Goal: Task Accomplishment & Management: Use online tool/utility

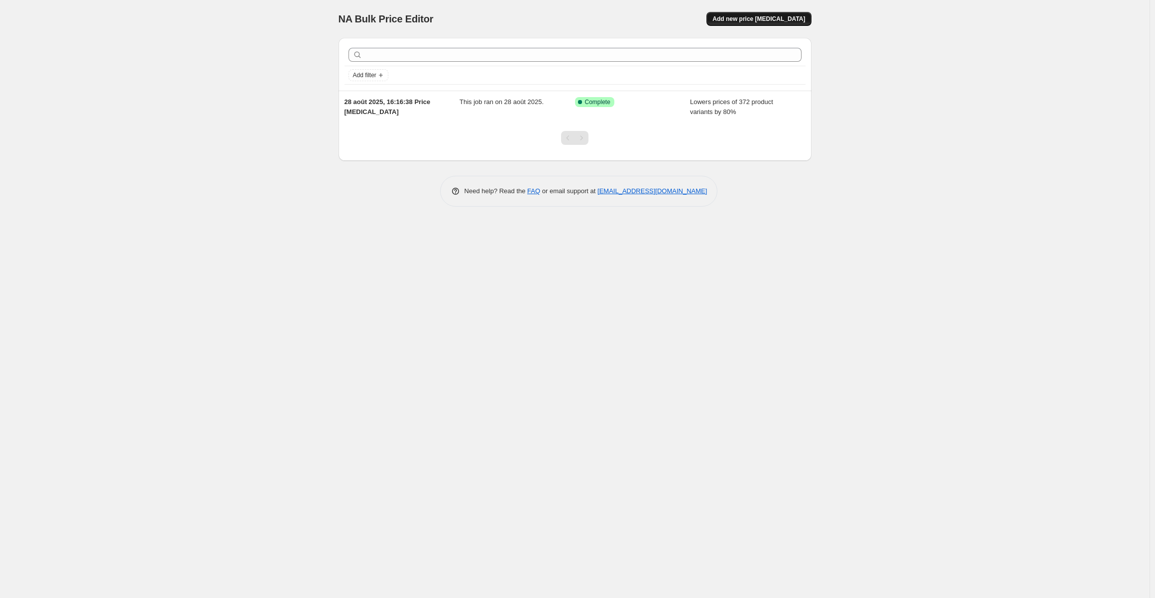
click at [762, 19] on span "Add new price [MEDICAL_DATA]" at bounding box center [758, 19] width 93 height 8
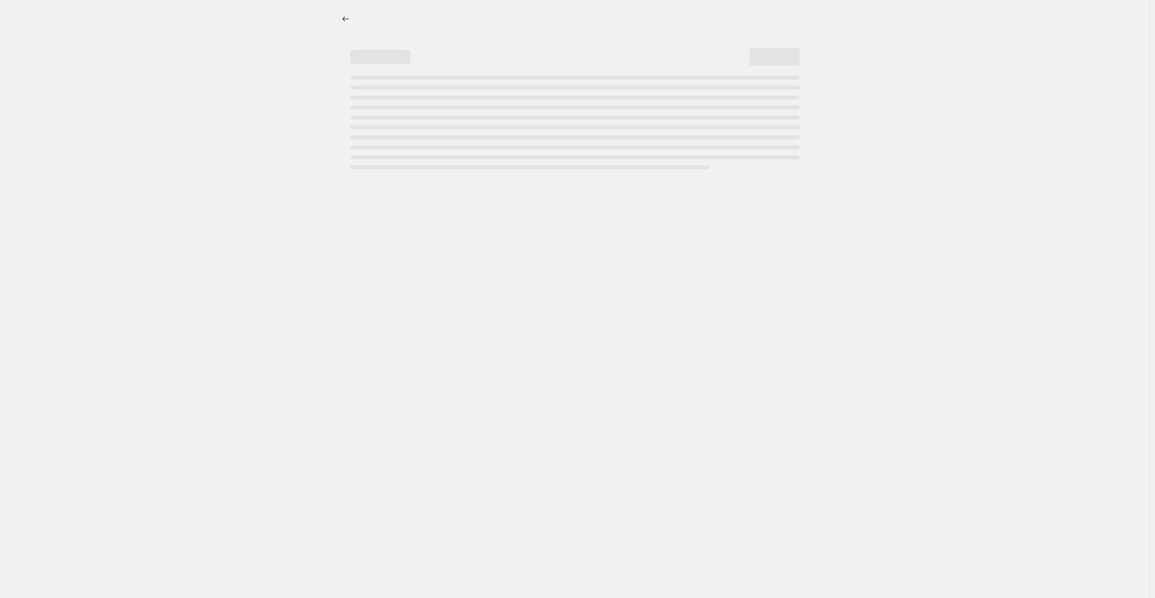
select select "percentage"
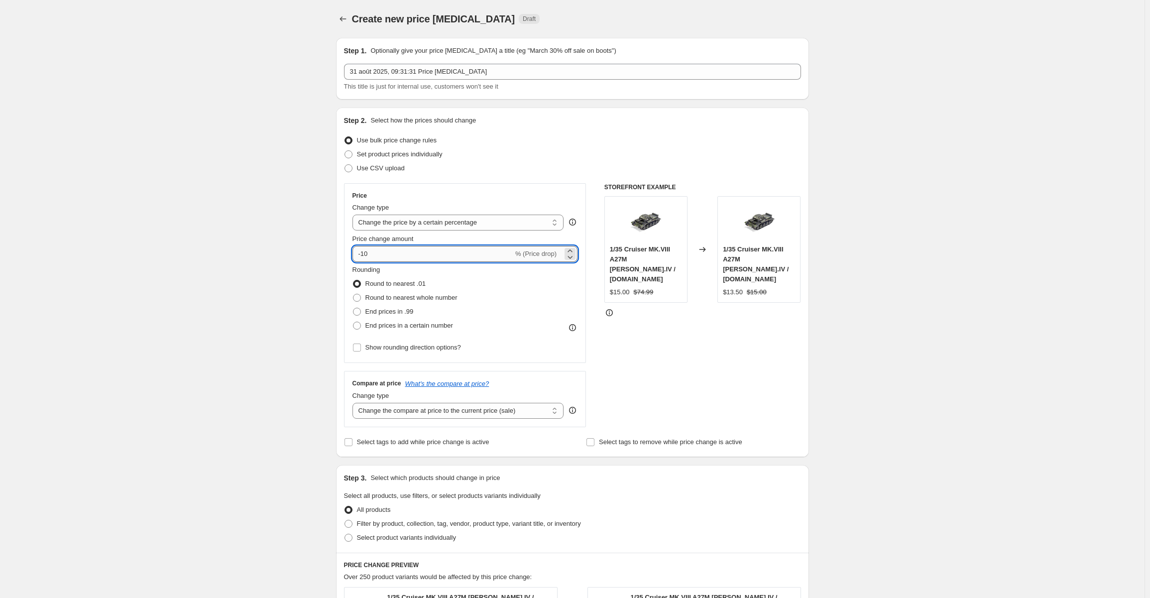
drag, startPoint x: 382, startPoint y: 257, endPoint x: 364, endPoint y: 253, distance: 18.7
click at [364, 253] on input "-10" at bounding box center [432, 254] width 161 height 16
drag, startPoint x: 865, startPoint y: 301, endPoint x: 861, endPoint y: 293, distance: 9.1
click at [865, 300] on div "Create new price change job. This page is ready Create new price change job Dra…" at bounding box center [572, 502] width 1144 height 1004
drag, startPoint x: 378, startPoint y: 256, endPoint x: 364, endPoint y: 253, distance: 14.4
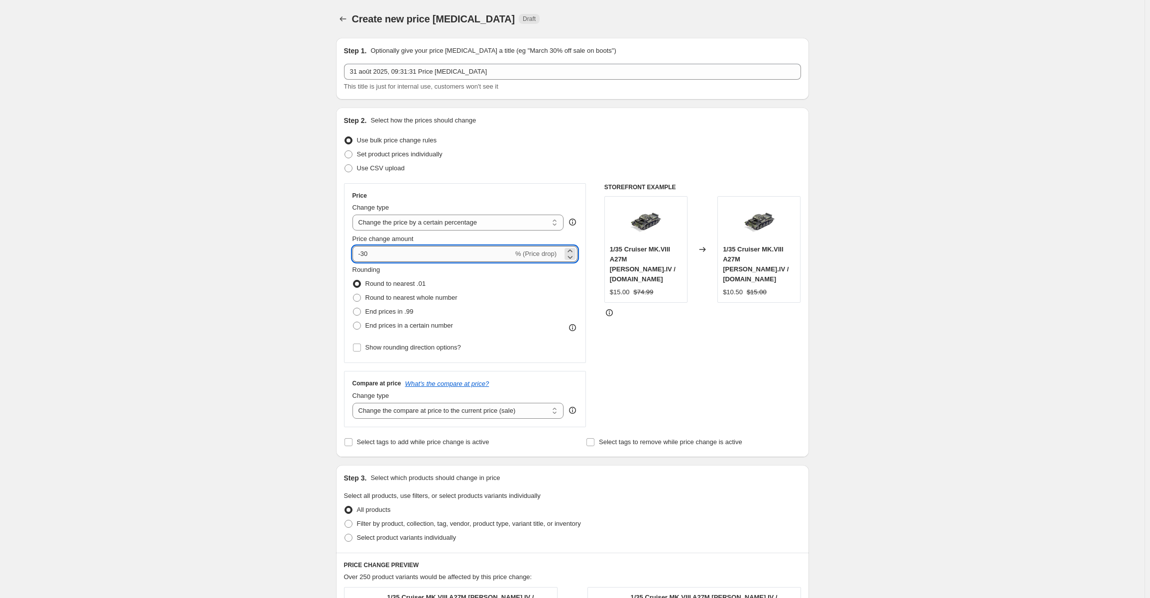
click at [364, 253] on input "-30" at bounding box center [432, 254] width 161 height 16
type input "-40"
click at [925, 306] on div "Create new price change job. This page is ready Create new price change job Dra…" at bounding box center [572, 502] width 1144 height 1004
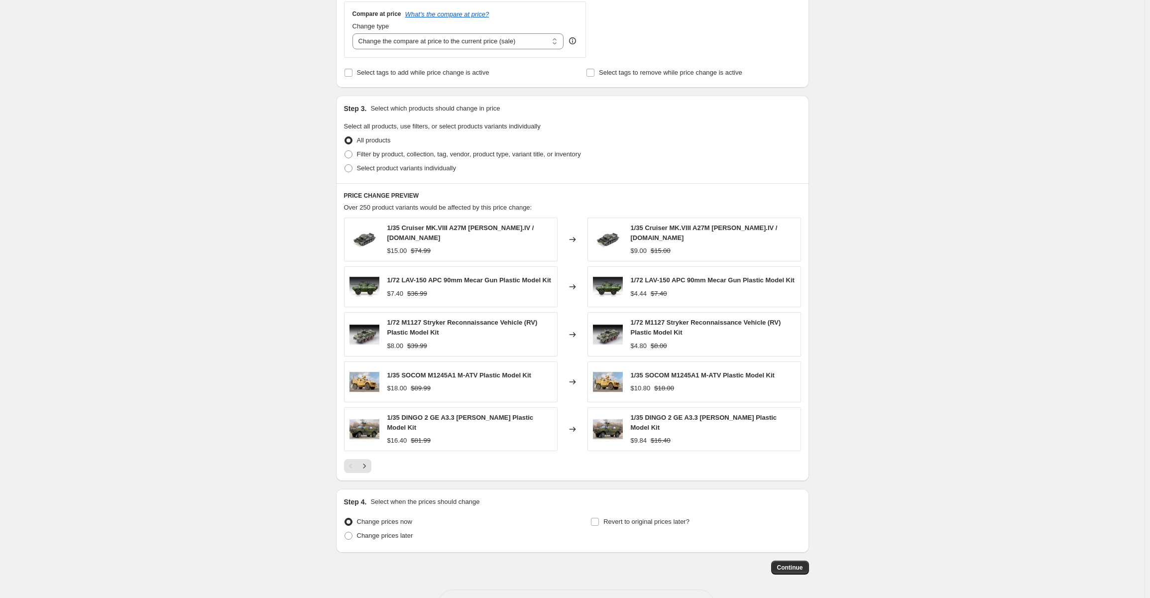
scroll to position [398, 0]
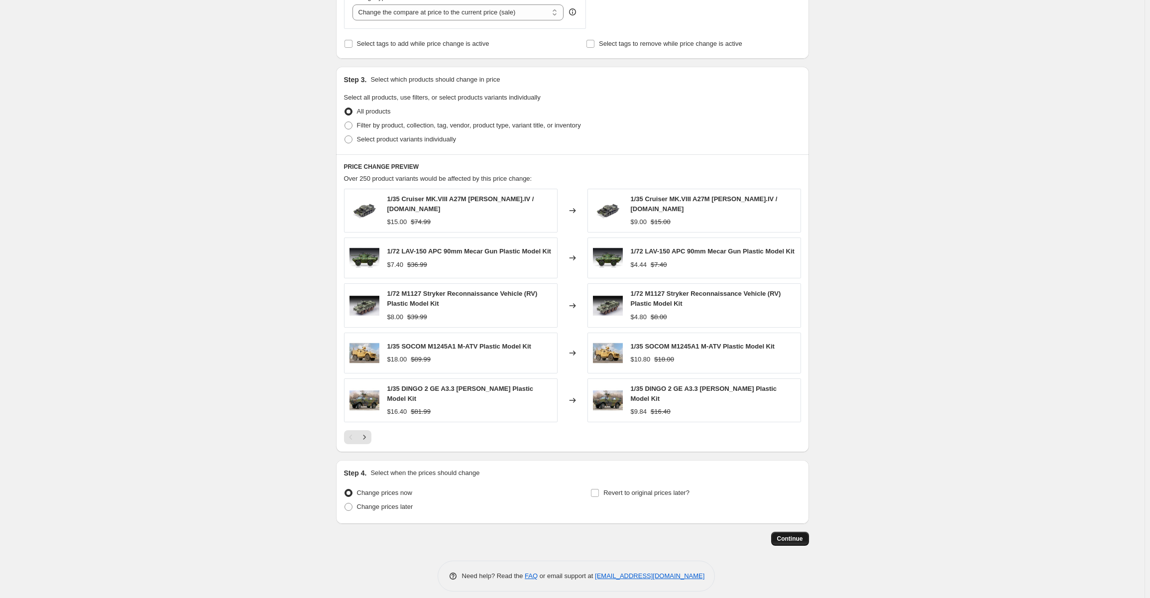
click at [799, 535] on span "Continue" at bounding box center [790, 539] width 26 height 8
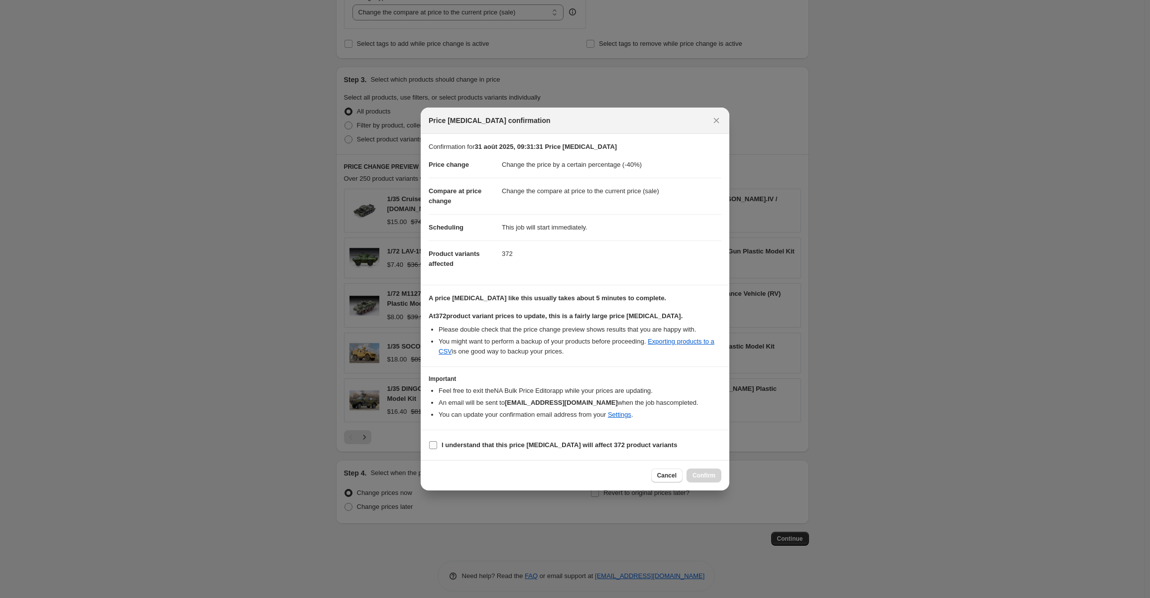
click at [432, 442] on input "I understand that this price change job will affect 372 product variants" at bounding box center [433, 445] width 8 height 8
checkbox input "true"
click at [706, 471] on span "Confirm" at bounding box center [703, 475] width 23 height 8
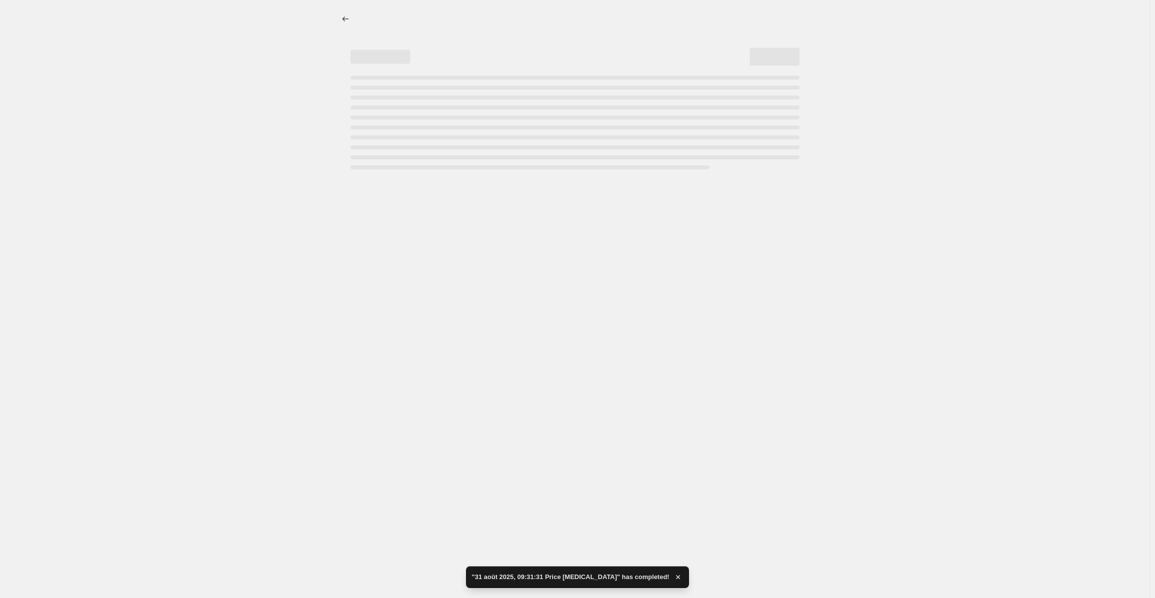
select select "percentage"
